Goal: Task Accomplishment & Management: Complete application form

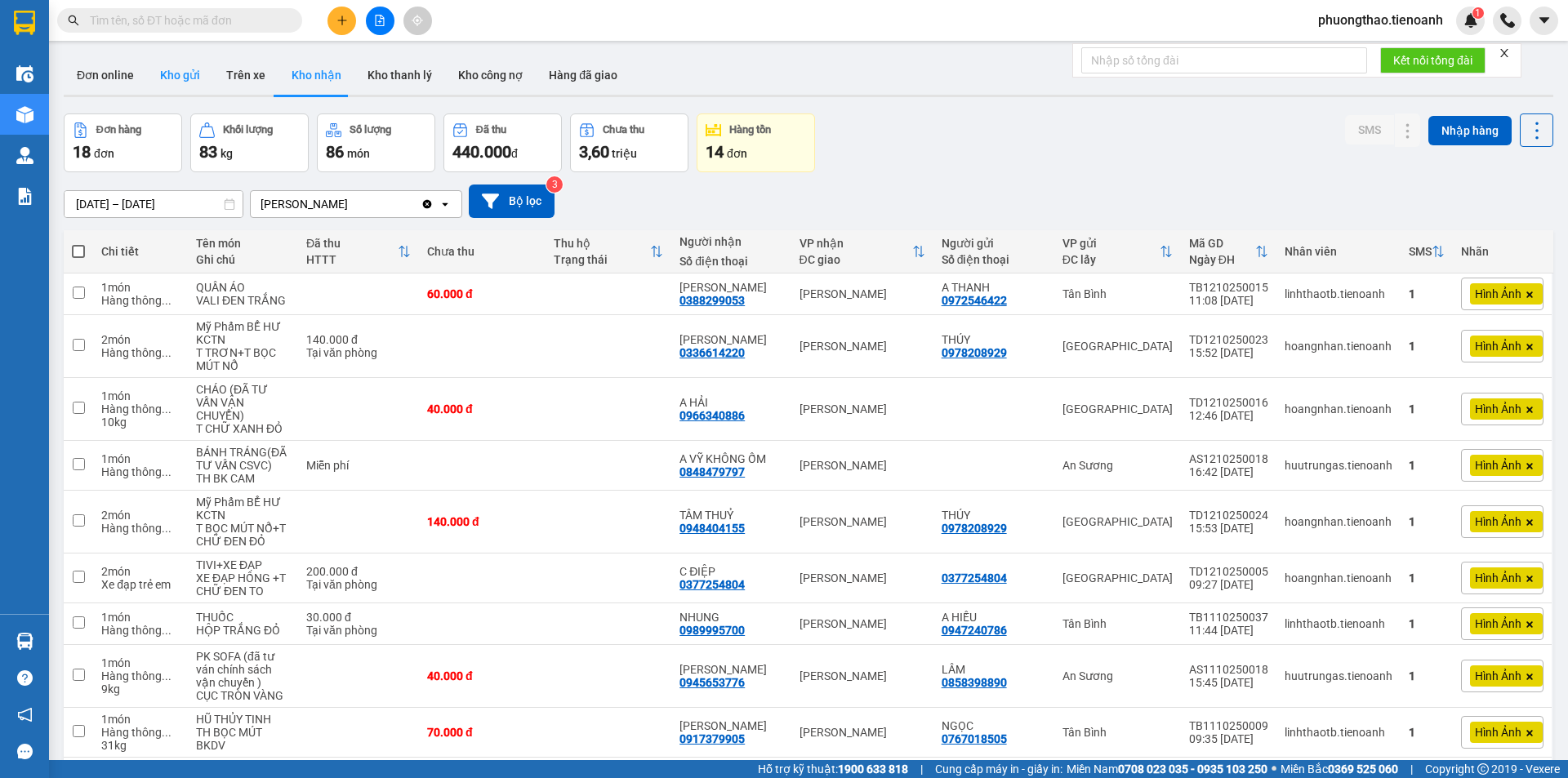
click at [188, 69] on button "Kho gửi" at bounding box center [180, 75] width 66 height 39
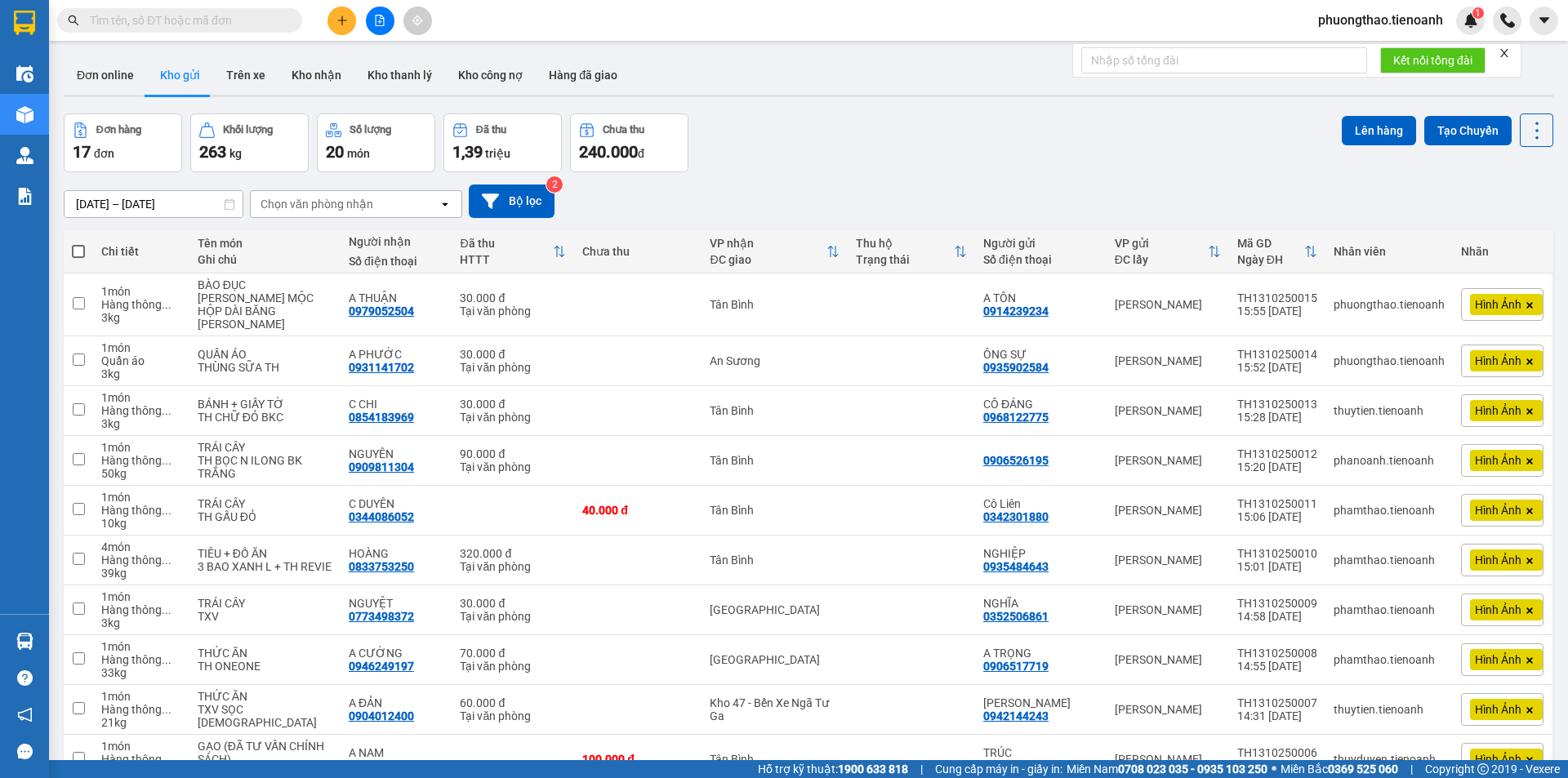
click at [171, 21] on input "text" at bounding box center [186, 20] width 192 height 18
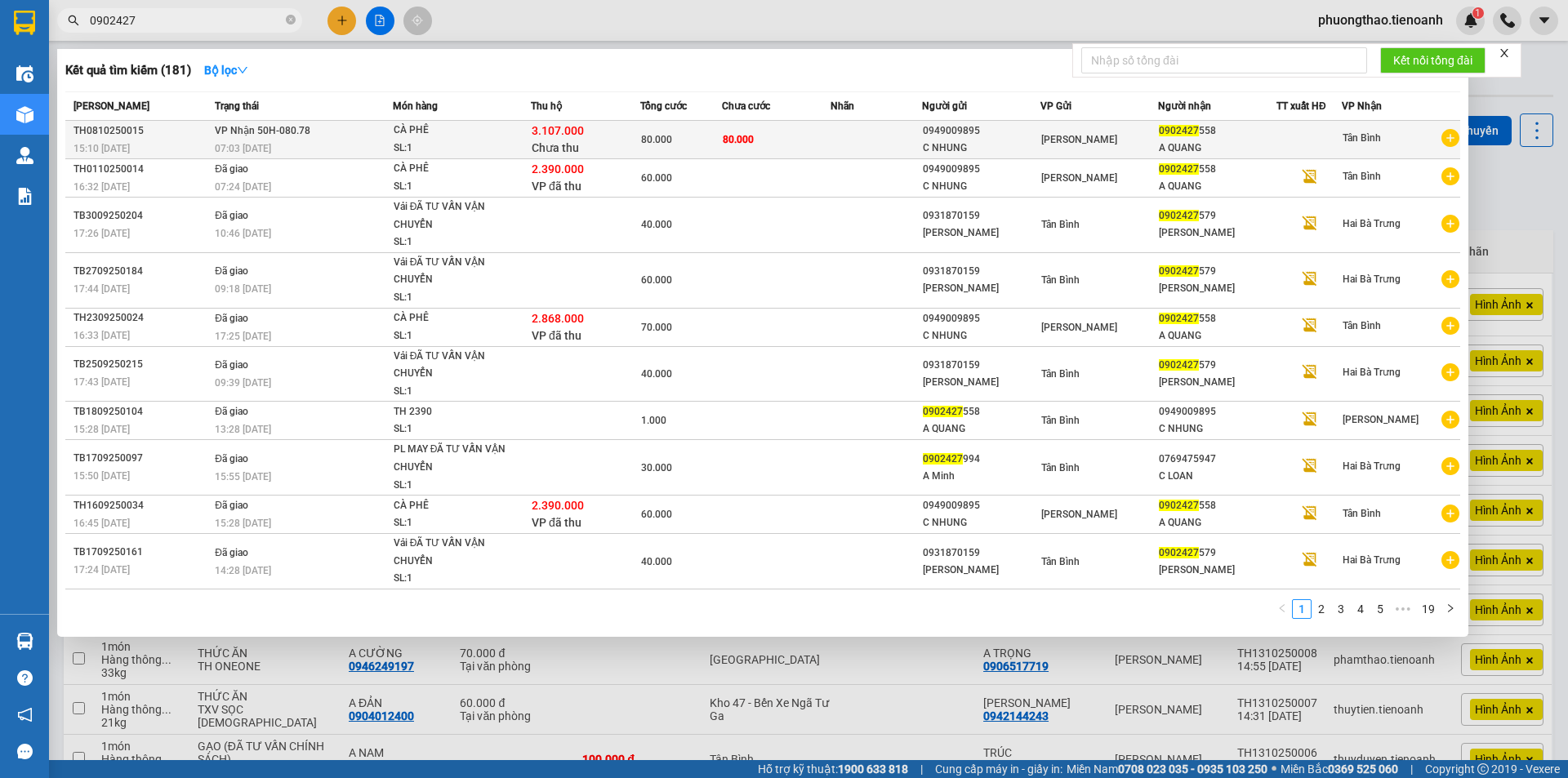
type input "0902427"
click at [793, 138] on td "80.000" at bounding box center [776, 140] width 110 height 38
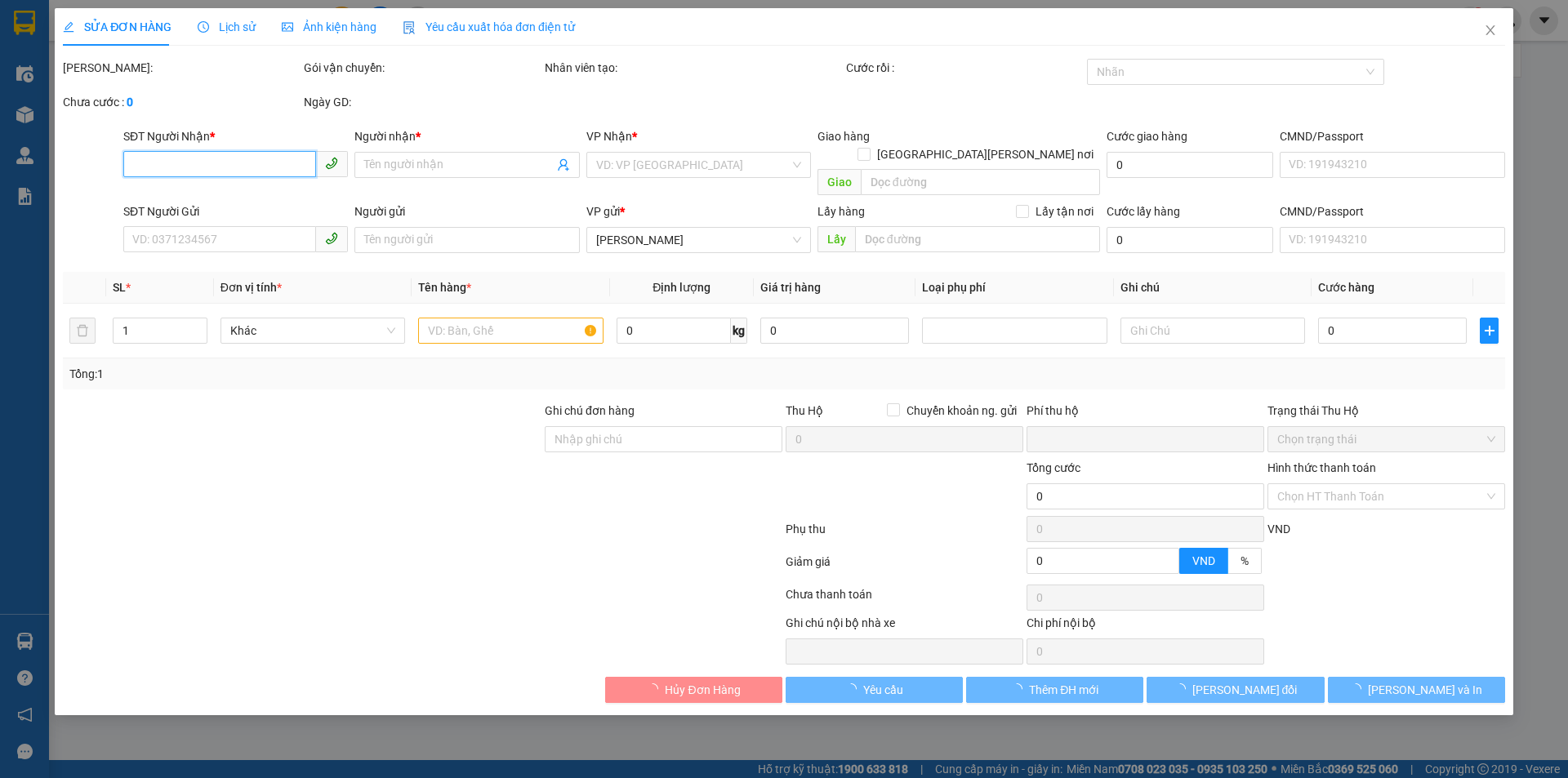
type input "0902427558"
type input "A QUANG"
type input "0949009895"
type input "C NHUNG"
type input "THU HỘ CR"
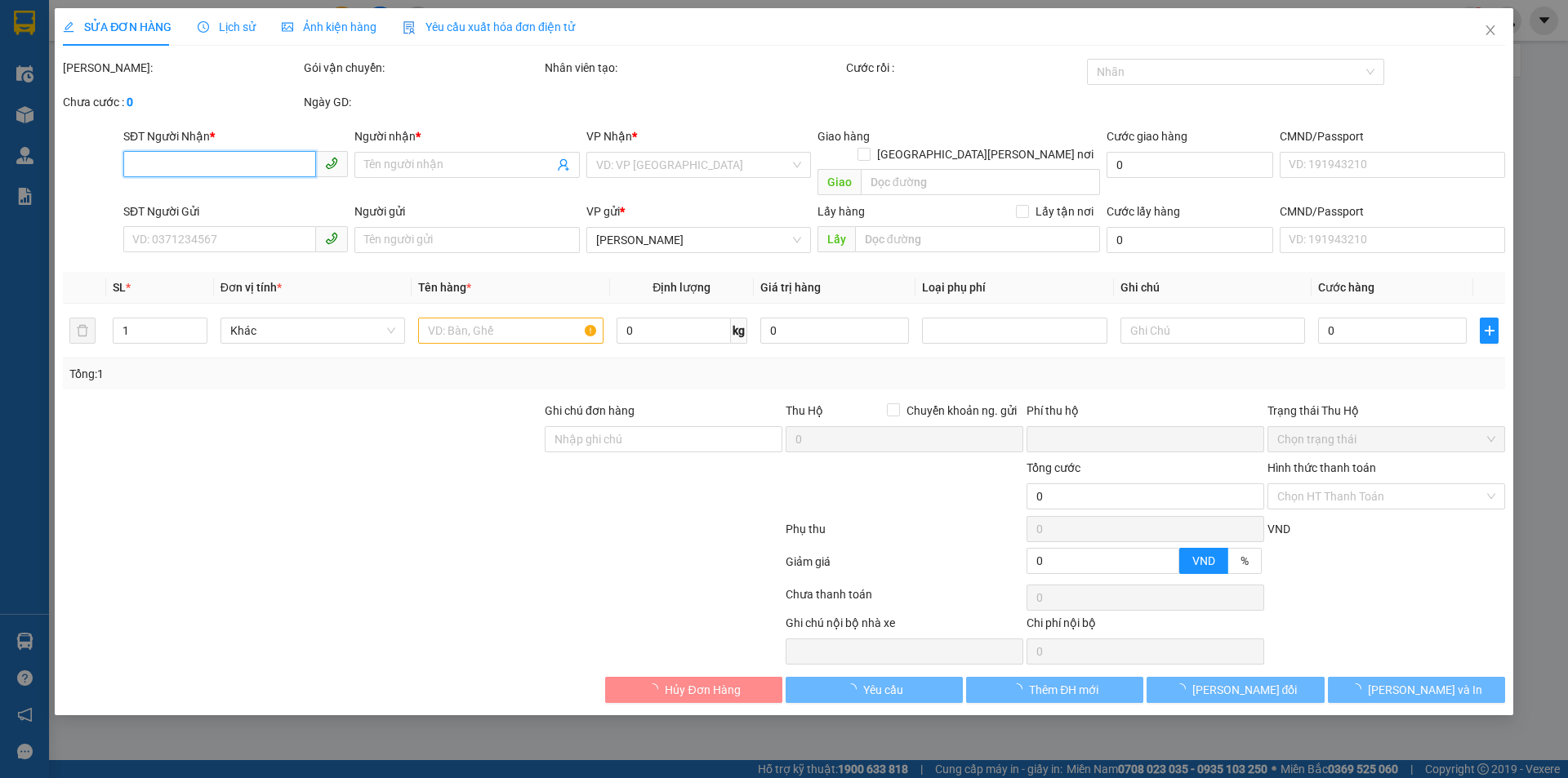
type input "80.000"
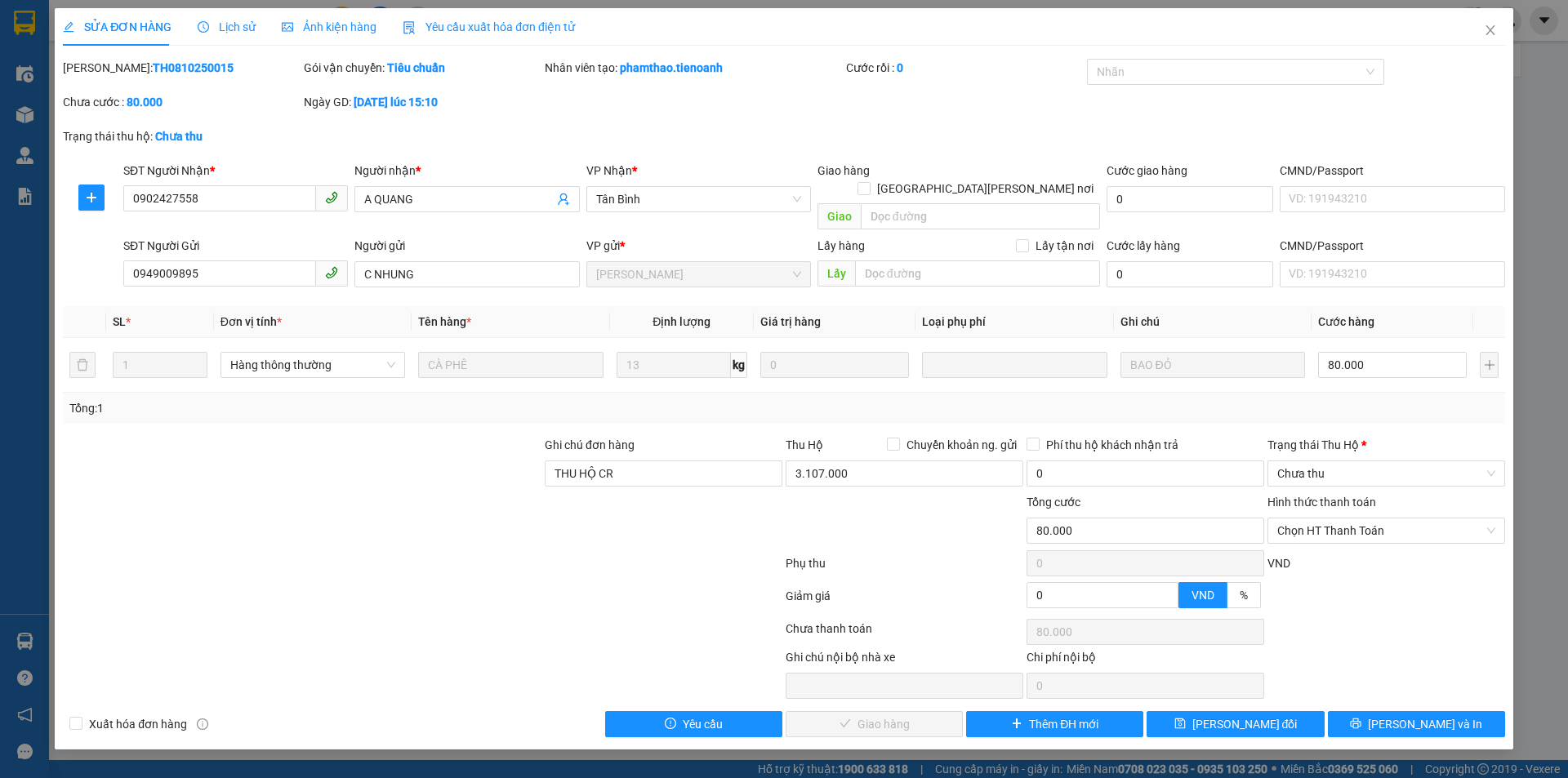
drag, startPoint x: 183, startPoint y: 72, endPoint x: 103, endPoint y: 72, distance: 80.0
click at [153, 72] on b "TH0810250015" at bounding box center [193, 68] width 81 height 13
copy b "TH0810250015"
click at [1480, 35] on span "Close" at bounding box center [1490, 31] width 46 height 46
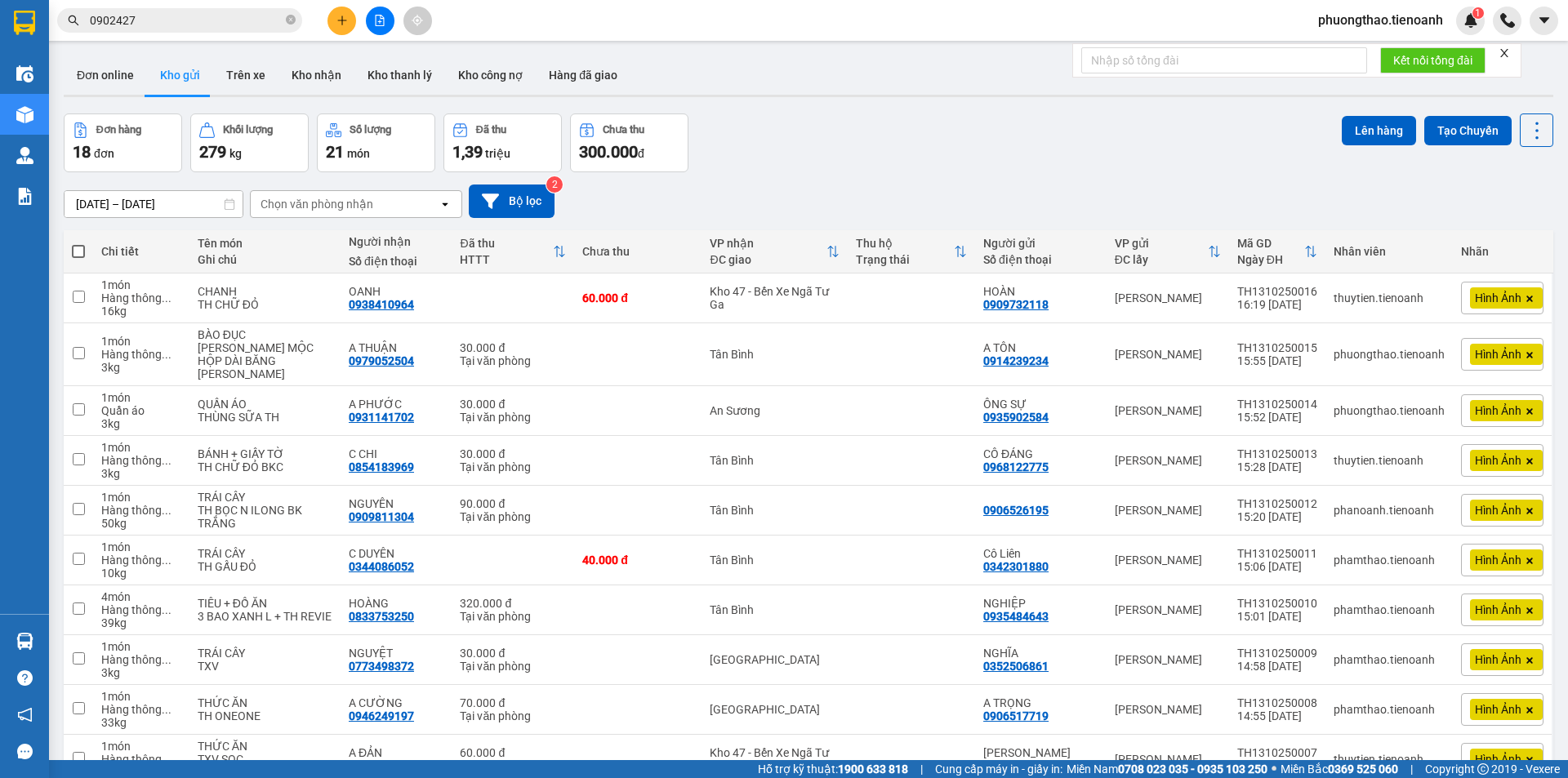
click at [223, 16] on input "0902427" at bounding box center [186, 20] width 192 height 18
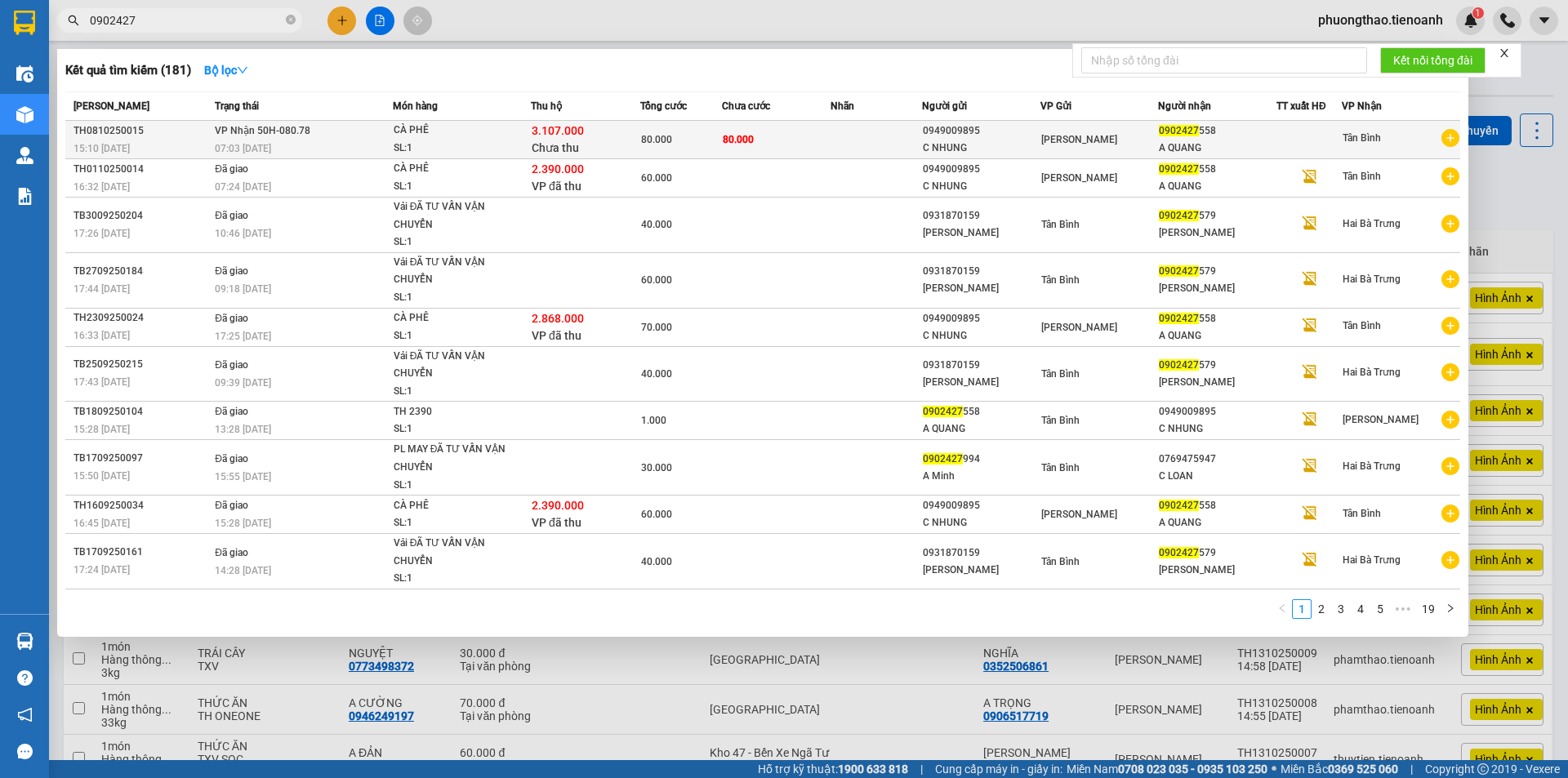
click at [500, 135] on div "CÀ PHÊ" at bounding box center [454, 130] width 122 height 18
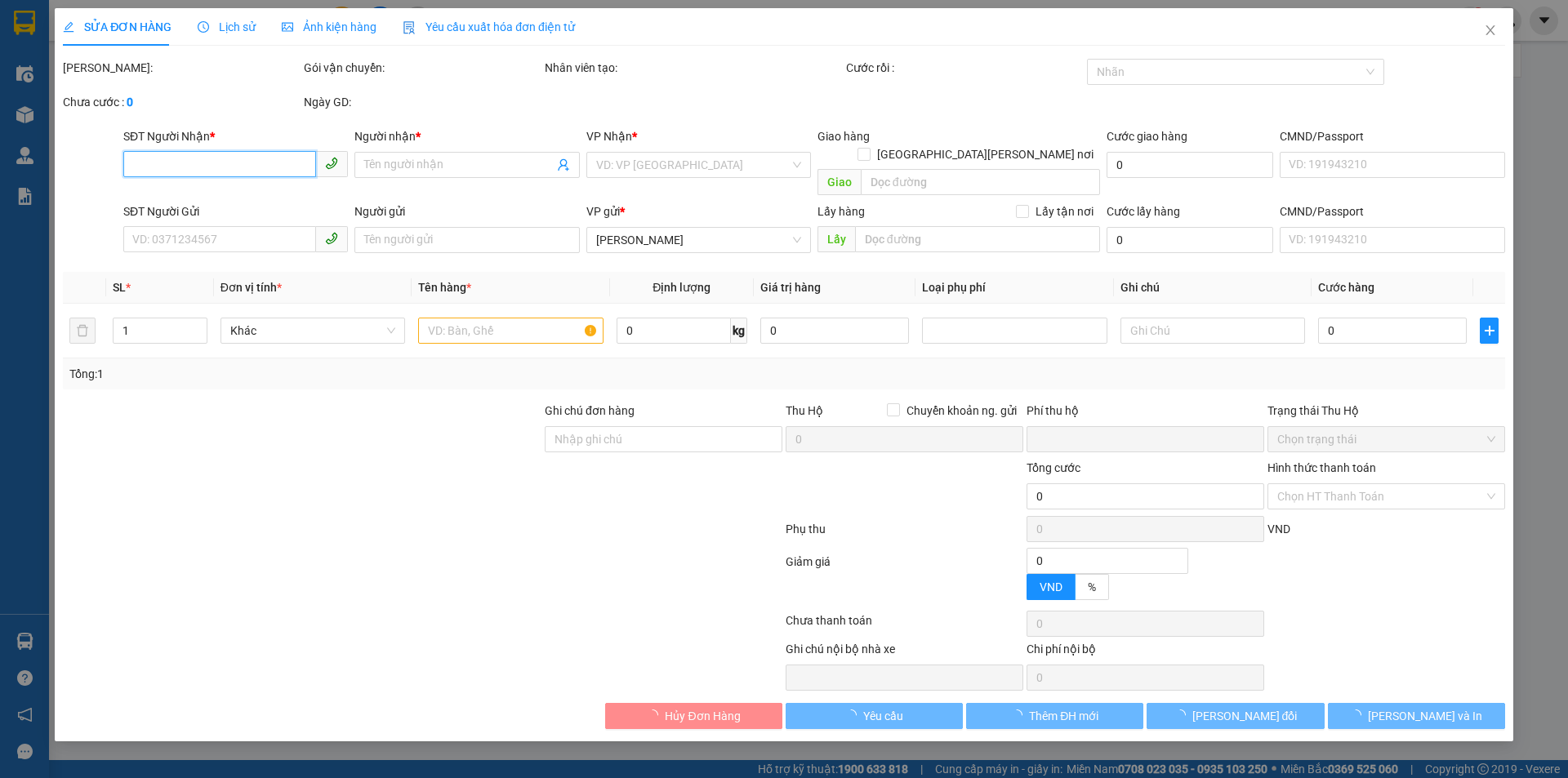
type input "0902427558"
type input "A QUANG"
type input "0949009895"
type input "C NHUNG"
type input "THU HỘ CR"
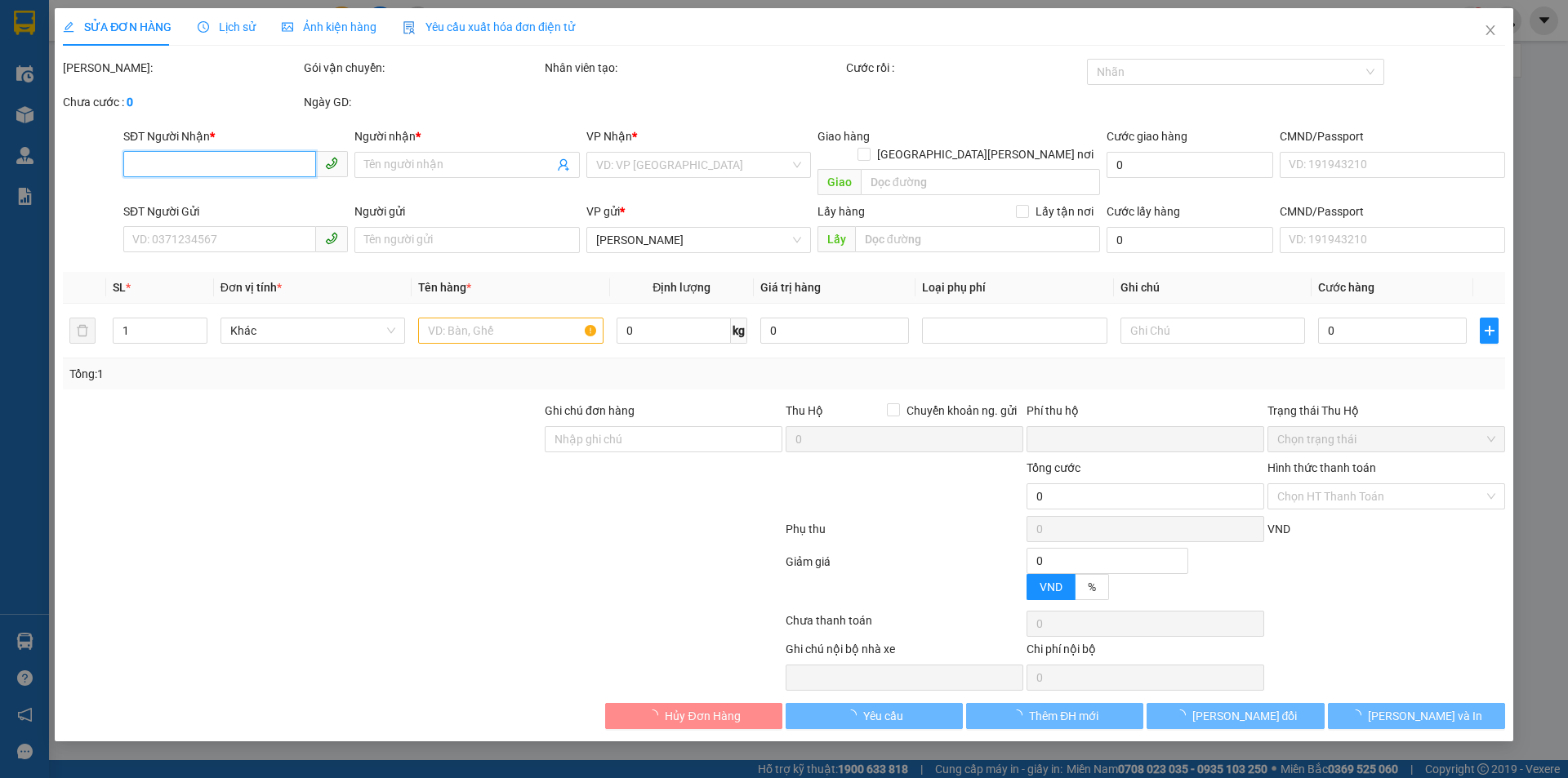
type input "80.000"
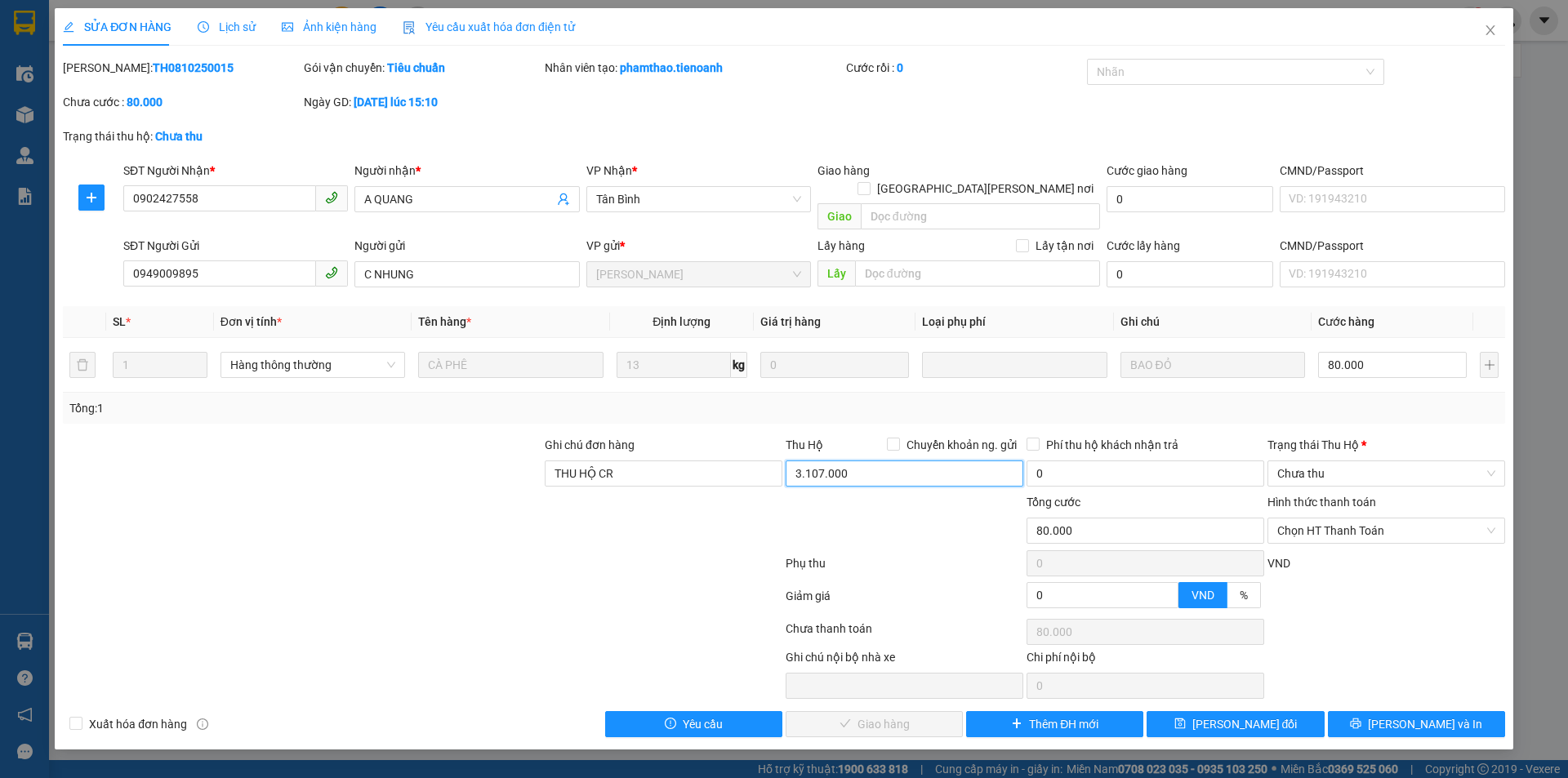
click at [868, 461] on input "3.107.000" at bounding box center [904, 474] width 238 height 26
click at [636, 557] on div at bounding box center [423, 566] width 723 height 33
drag, startPoint x: 208, startPoint y: 69, endPoint x: 104, endPoint y: 58, distance: 104.6
click at [104, 58] on div "SỬA ĐƠN HÀNG Lịch sử Ảnh kiện hàng Yêu cầu xuất hóa đơn điện tử Total Paid Fee …" at bounding box center [784, 373] width 1442 height 729
copy b "TH0810250015"
